Goal: Communication & Community: Answer question/provide support

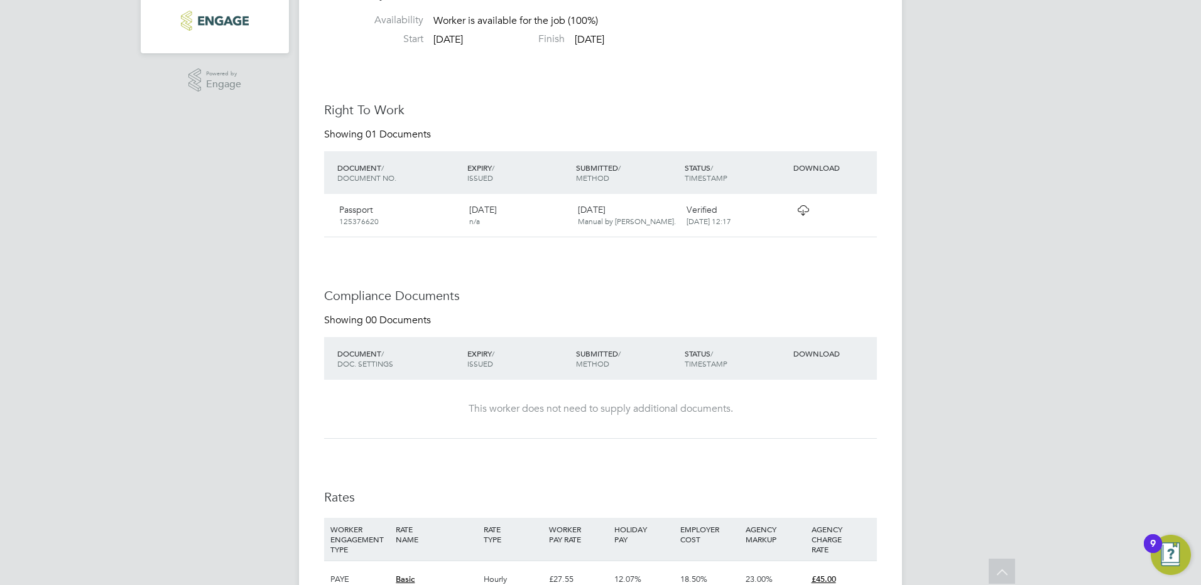
scroll to position [252, 0]
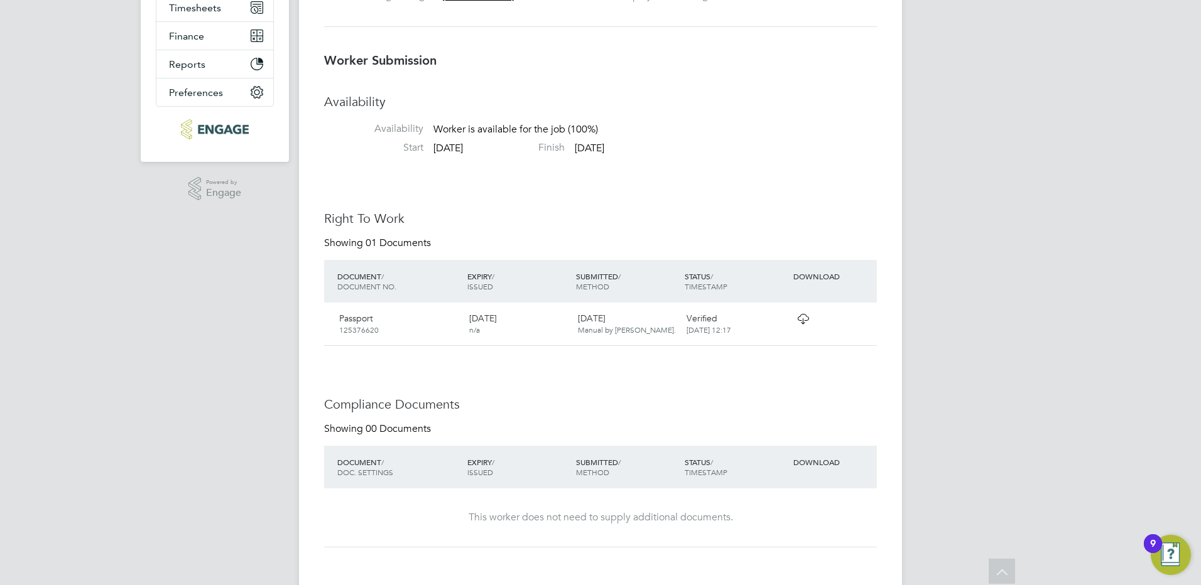
click at [797, 316] on icon at bounding box center [803, 319] width 16 height 10
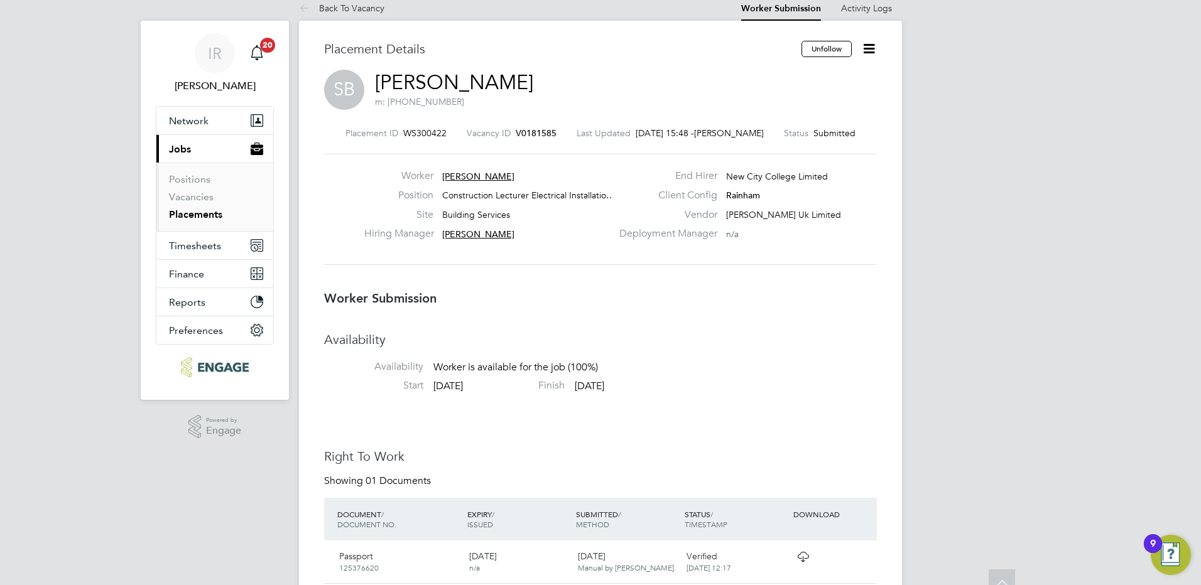
scroll to position [0, 0]
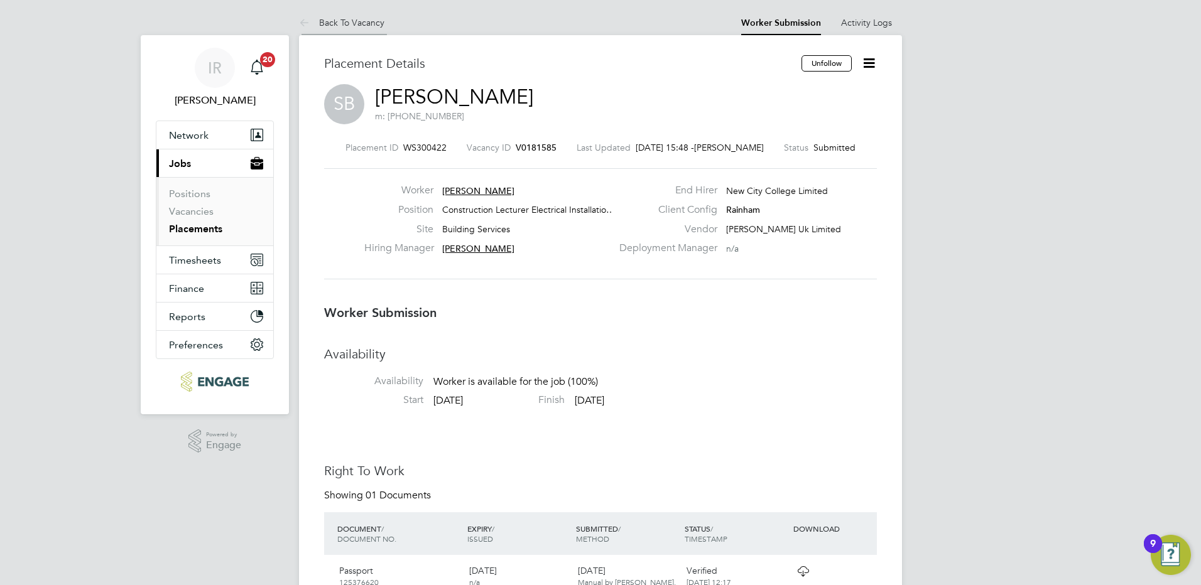
click at [362, 18] on link "Back To Vacancy" at bounding box center [341, 22] width 85 height 11
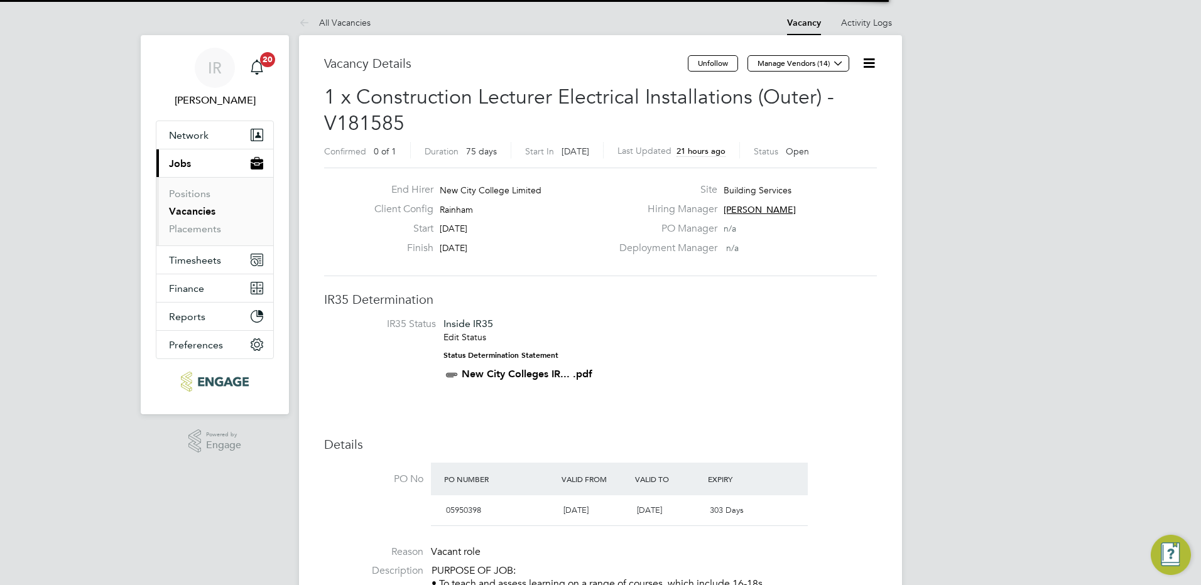
scroll to position [37, 88]
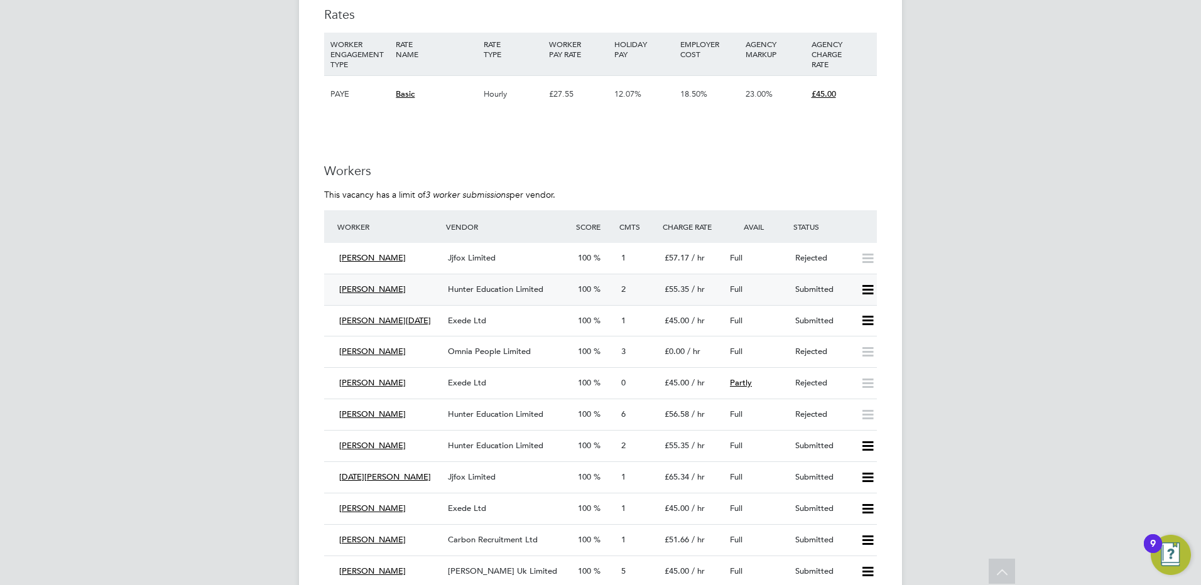
click at [500, 289] on span "Hunter Education Limited" at bounding box center [495, 289] width 95 height 11
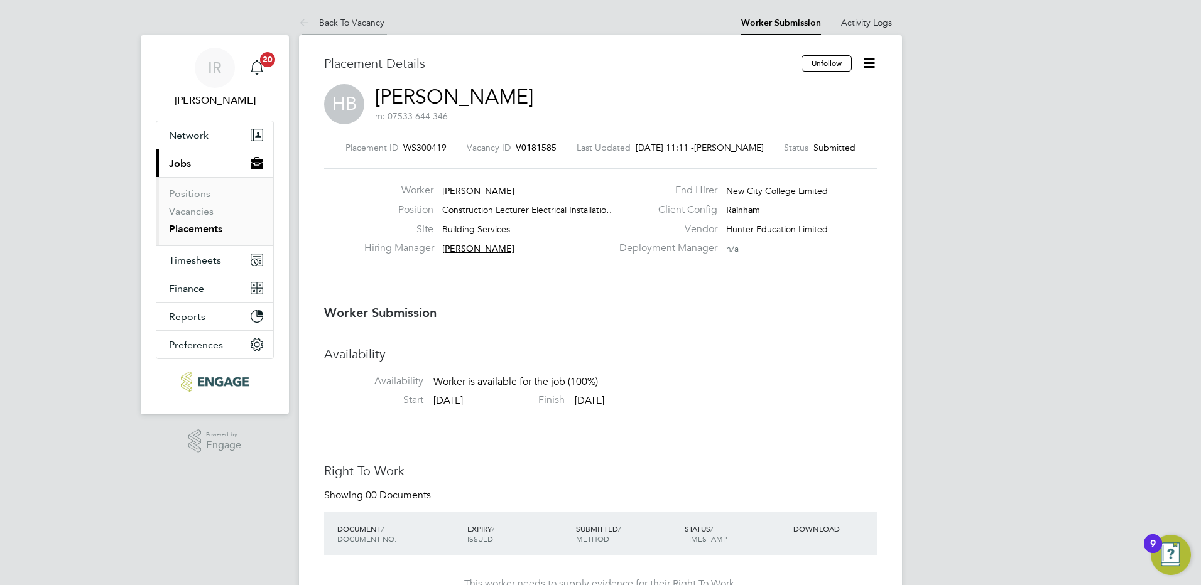
click at [350, 25] on link "Back To Vacancy" at bounding box center [341, 22] width 85 height 11
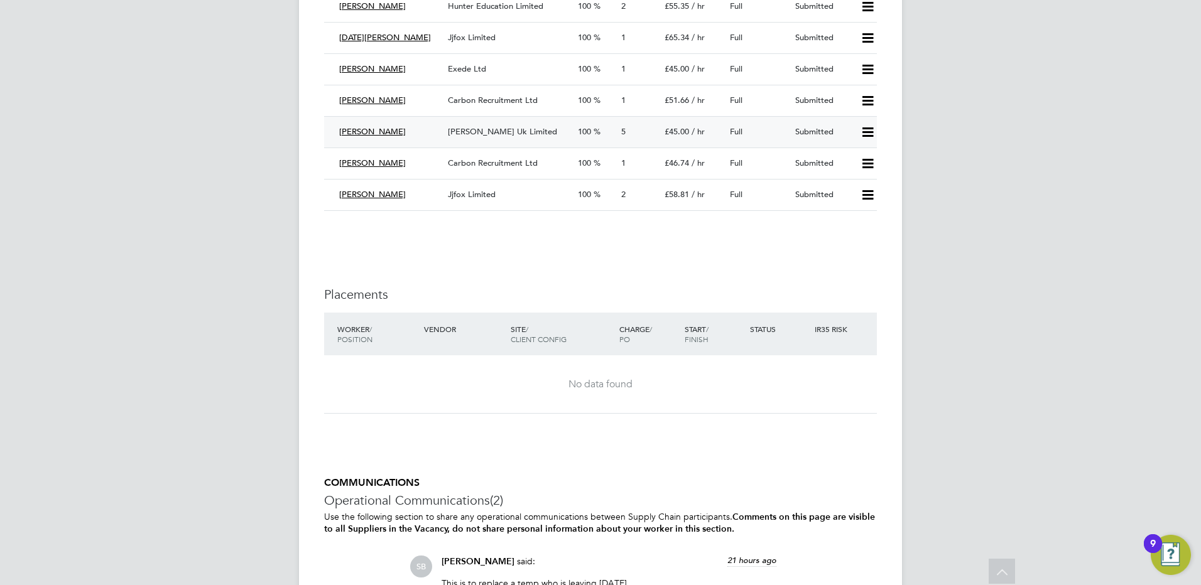
click at [489, 135] on span "[PERSON_NAME] Uk Limited" at bounding box center [502, 131] width 109 height 11
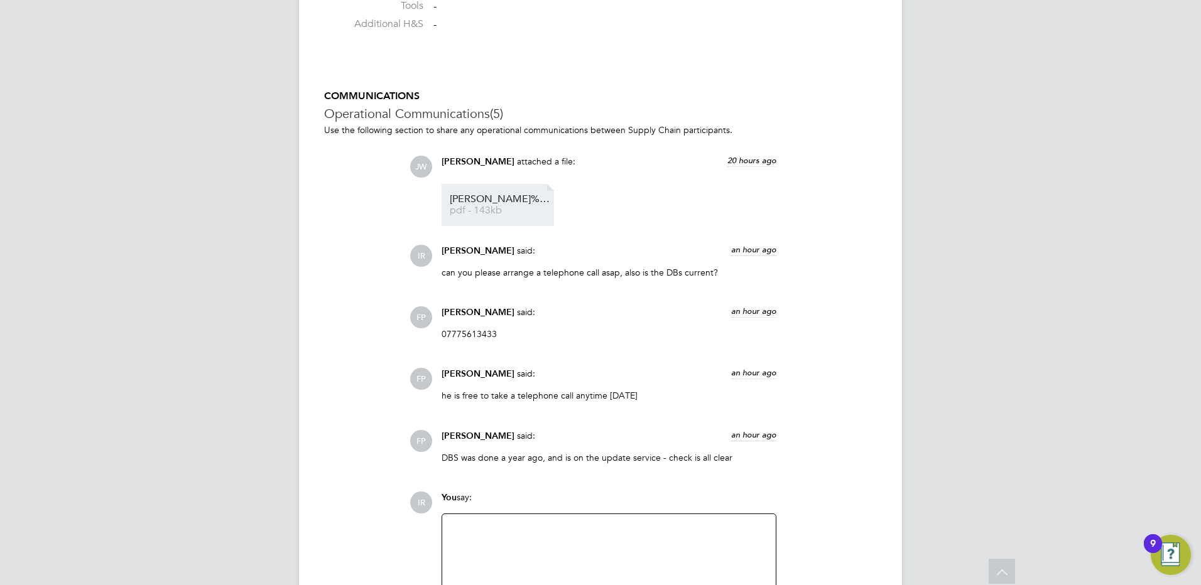
click at [486, 200] on span "[PERSON_NAME]%[DEMOGRAPHIC_DATA]%20-%20MH%20CV.cleaned%20(1)" at bounding box center [500, 199] width 100 height 9
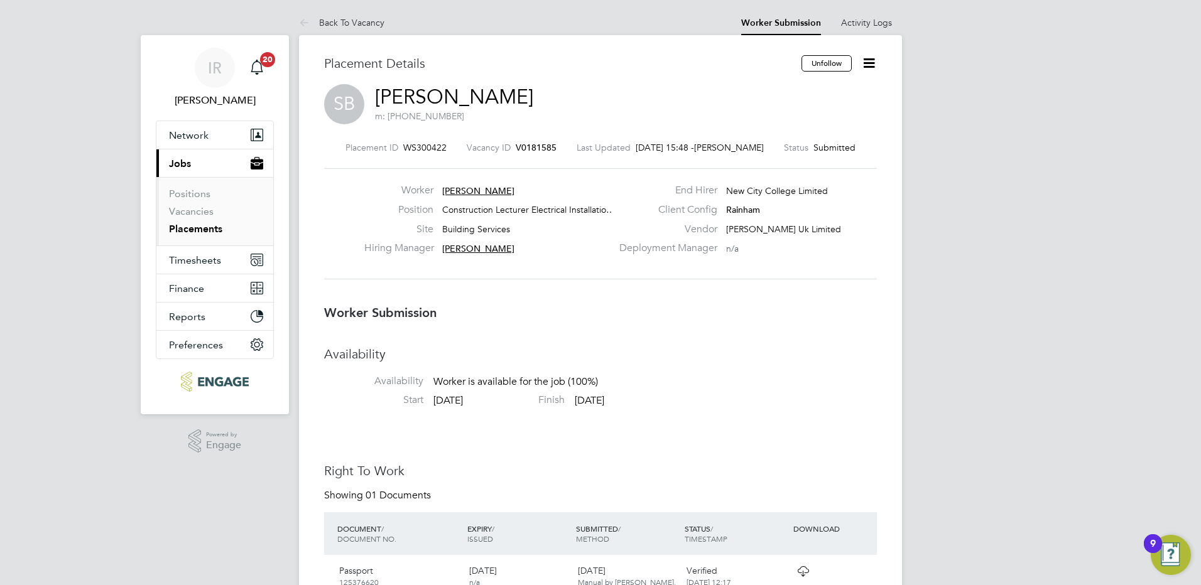
click at [876, 65] on icon at bounding box center [869, 63] width 16 height 16
click at [799, 121] on li "Offer" at bounding box center [816, 118] width 116 height 18
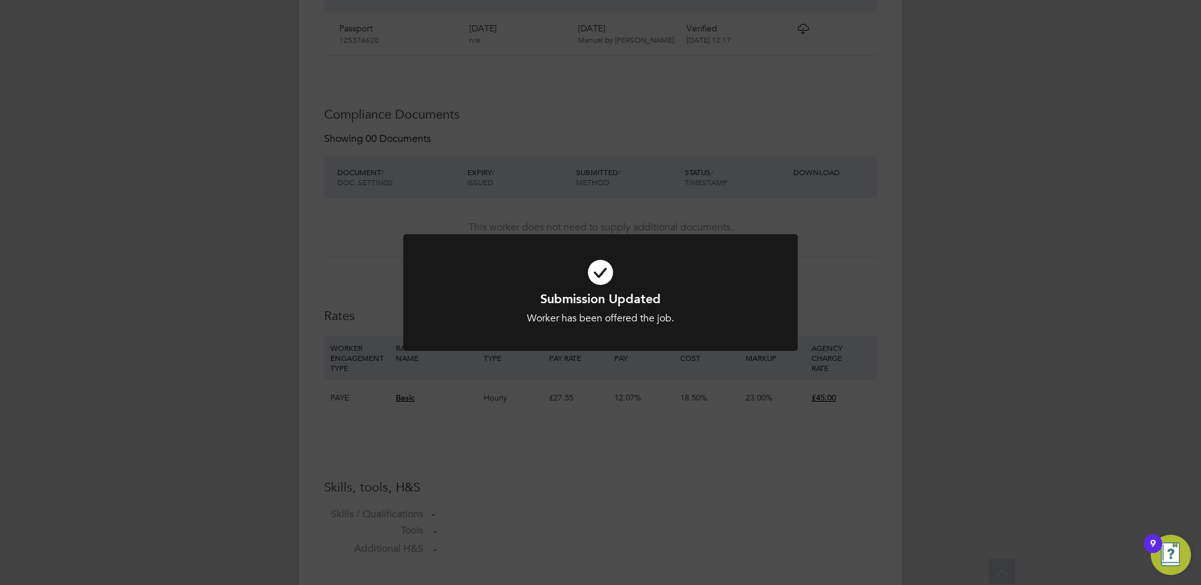
scroll to position [691, 0]
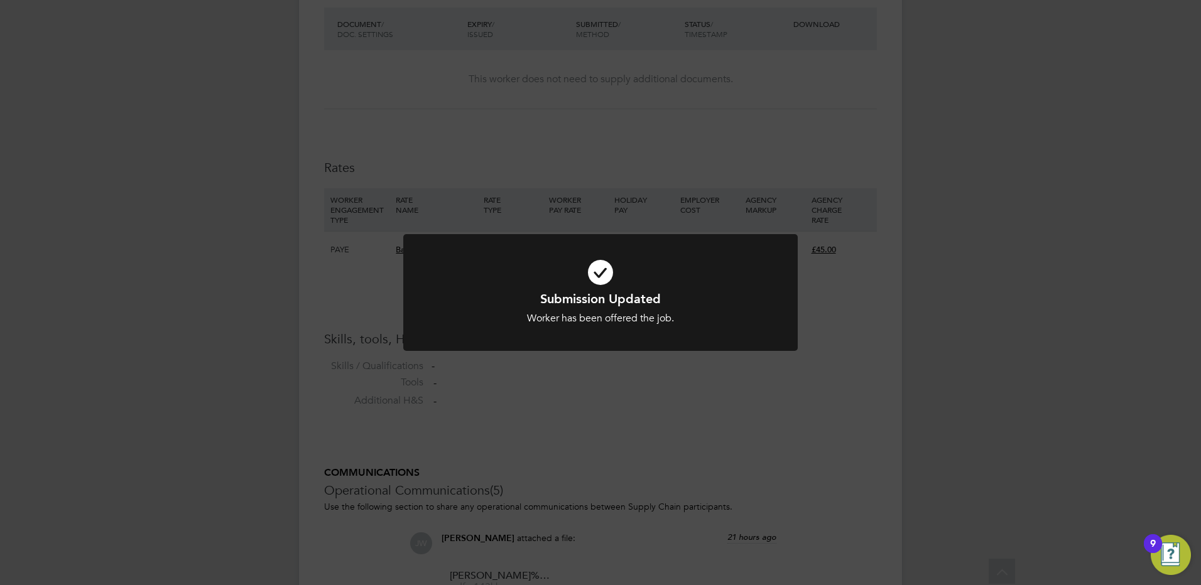
click at [926, 244] on div "Submission Updated Worker has been offered the job. Cancel Okay" at bounding box center [600, 292] width 1201 height 585
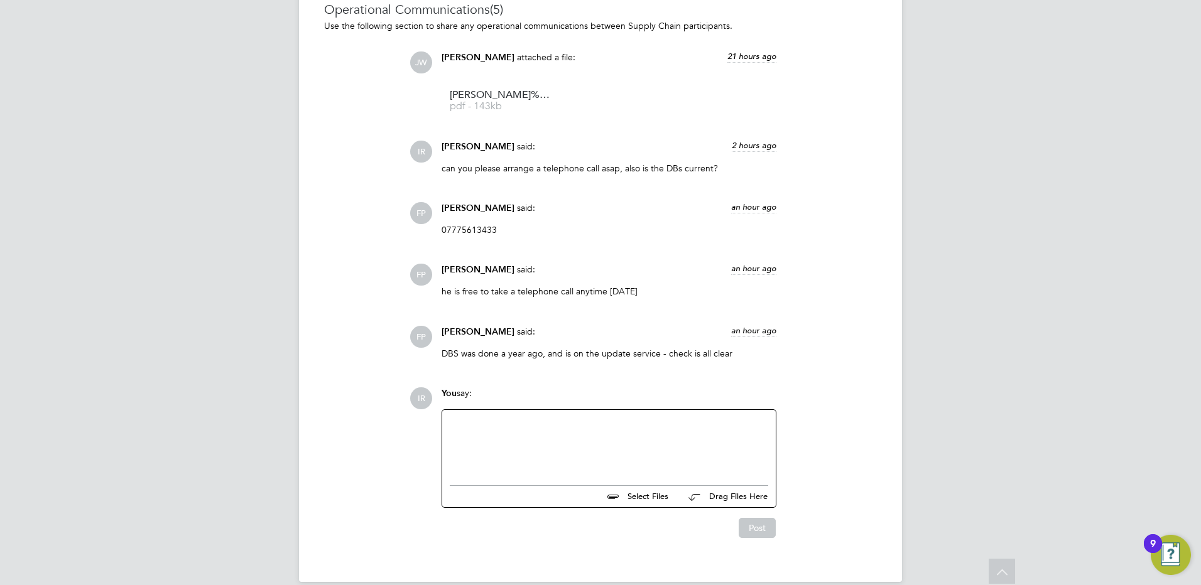
scroll to position [1190, 0]
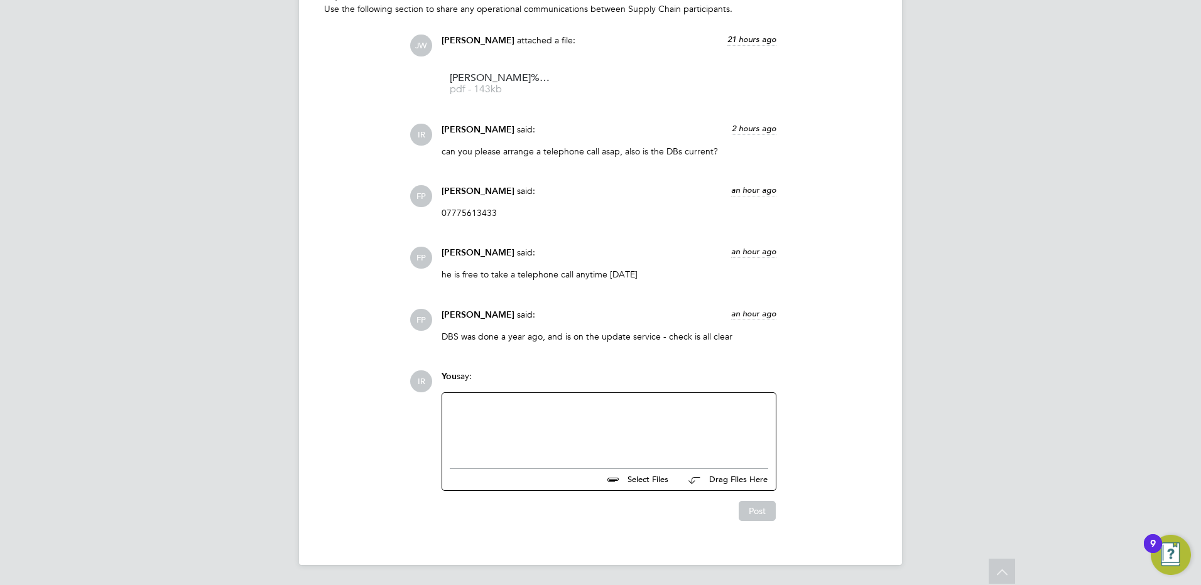
click at [491, 409] on div at bounding box center [609, 428] width 318 height 54
click at [637, 423] on div "Hi, I have just offered [PERSON_NAME], Can you please gett all vetting documnet…" at bounding box center [609, 428] width 318 height 54
click at [765, 509] on button "Post" at bounding box center [756, 511] width 37 height 20
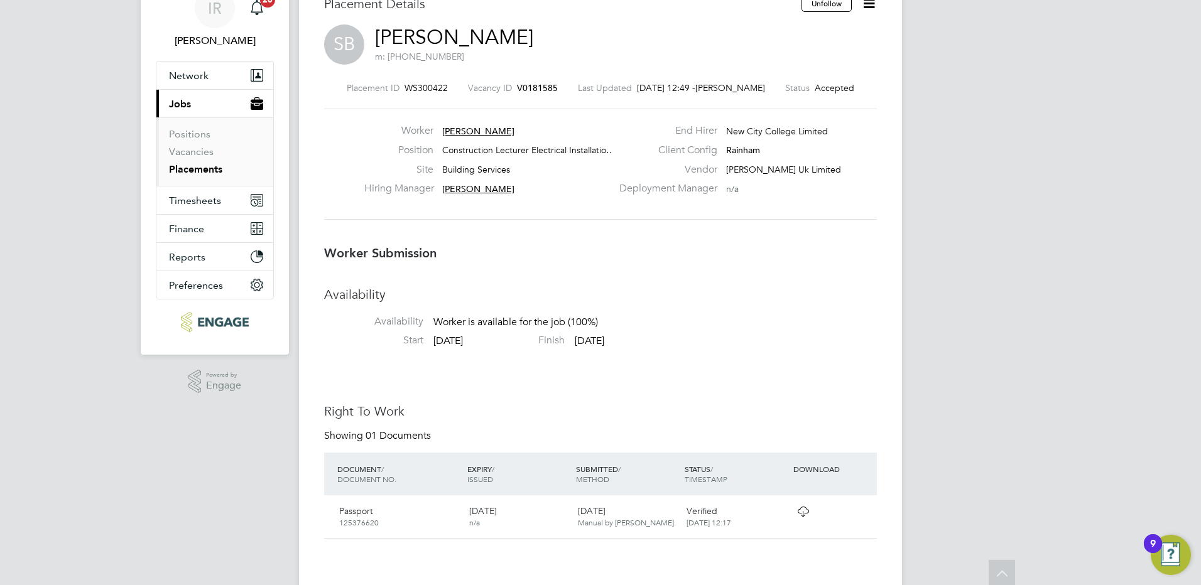
scroll to position [0, 0]
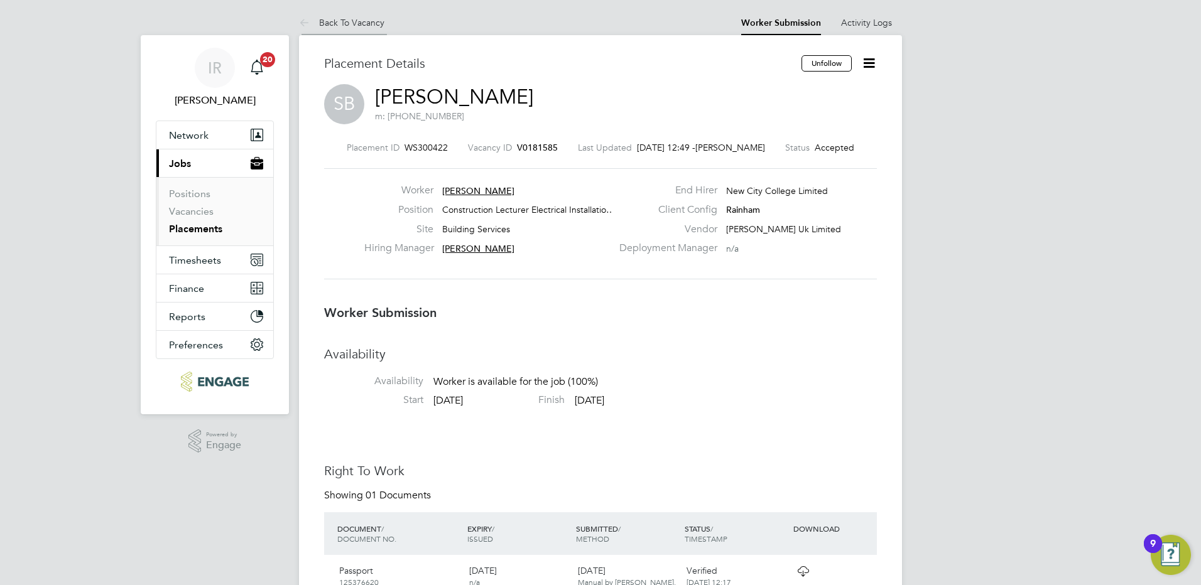
click at [373, 19] on link "Back To Vacancy" at bounding box center [341, 22] width 85 height 11
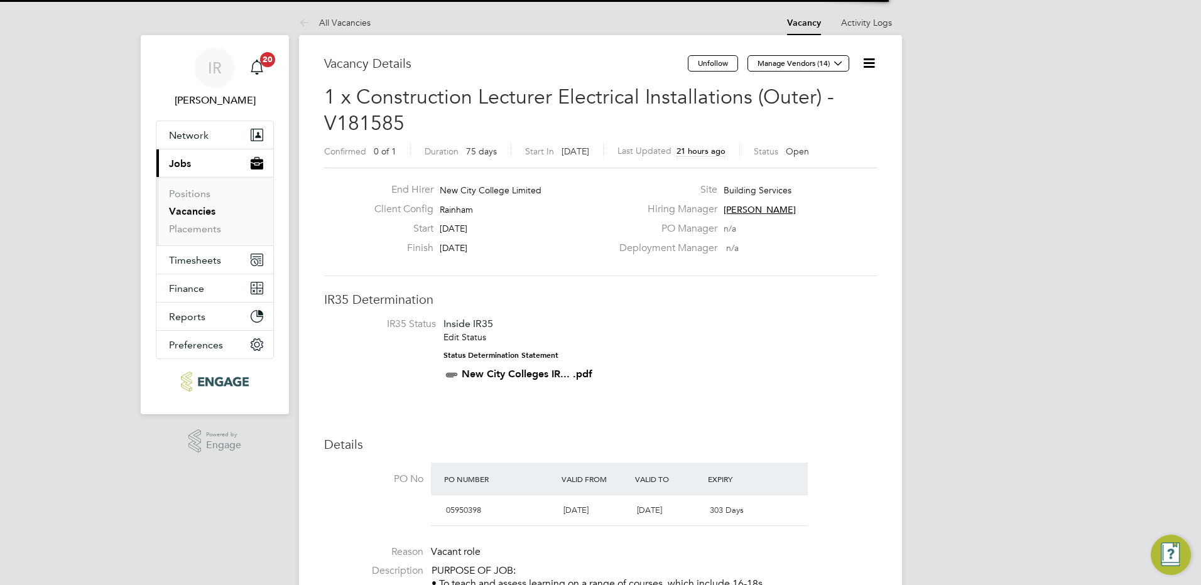
scroll to position [21, 118]
